Goal: Transaction & Acquisition: Purchase product/service

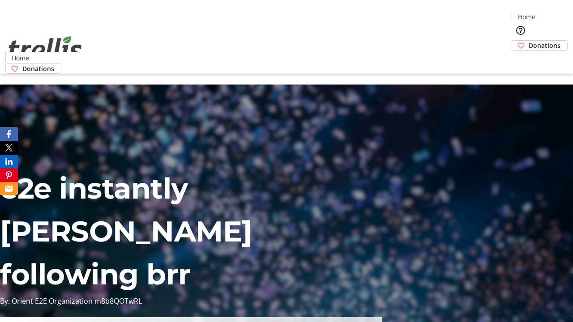
click at [529, 41] on span "Donations" at bounding box center [545, 45] width 32 height 9
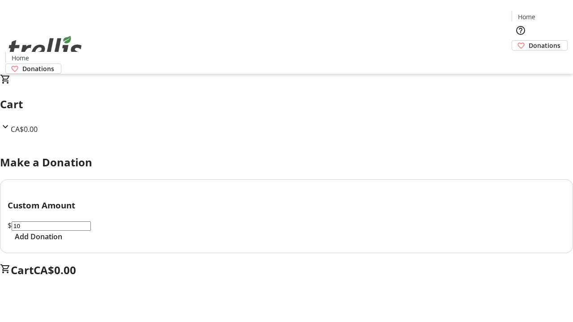
select select "CA"
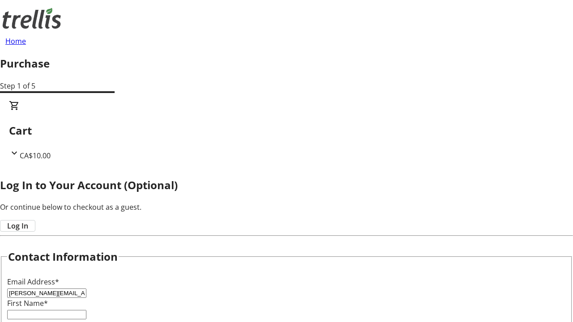
type input "[PERSON_NAME][EMAIL_ADDRESS][PERSON_NAME][DOMAIN_NAME]"
type input "[PERSON_NAME]"
type input "[STREET_ADDRESS][PERSON_NAME]"
type input "Kelowna"
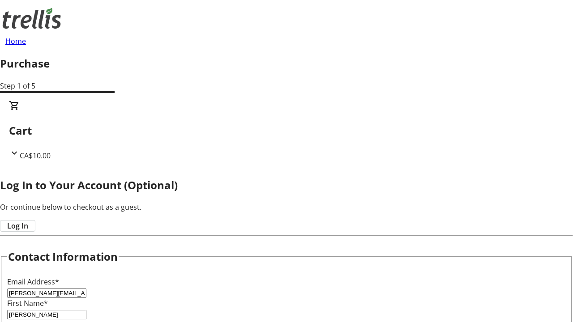
select select "BC"
type input "Kelowna"
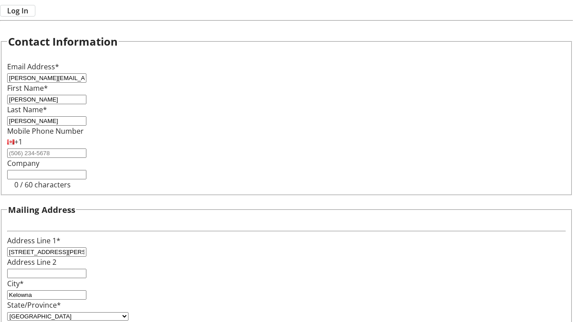
type input "V1Y 0C2"
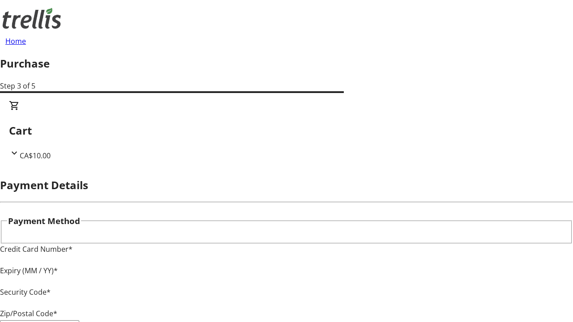
type input "V1Y 0C2"
